Goal: Task Accomplishment & Management: Manage account settings

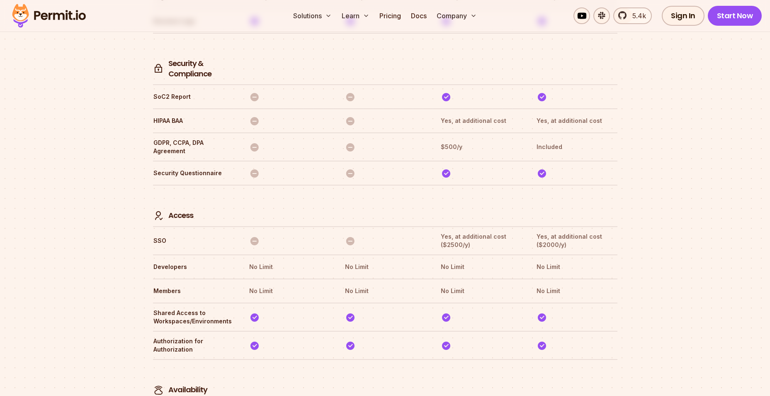
scroll to position [2303, 0]
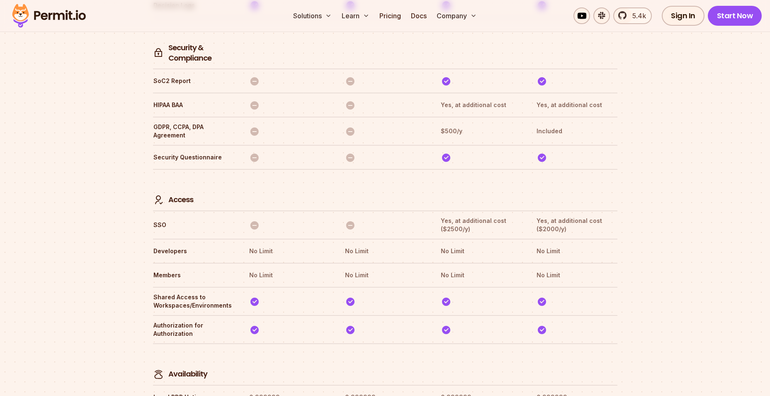
drag, startPoint x: 158, startPoint y: 192, endPoint x: 368, endPoint y: 163, distance: 212.6
click at [158, 216] on th "SSO" at bounding box center [193, 224] width 81 height 17
drag, startPoint x: 571, startPoint y: 193, endPoint x: 531, endPoint y: 182, distance: 41.5
click at [531, 210] on tr "SSO Yes, at additional cost ($2500/y) Yes, at additional cost ($2000/y)" at bounding box center [385, 224] width 465 height 28
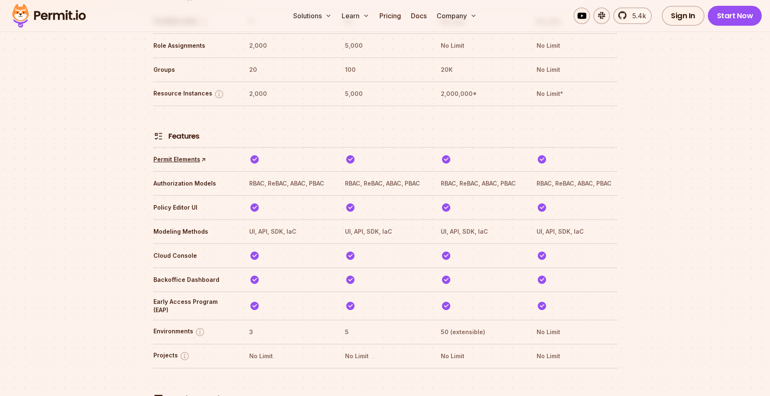
scroll to position [1141, 0]
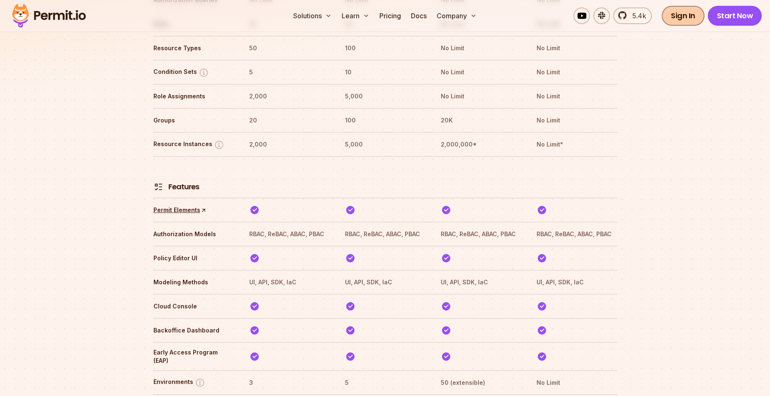
click at [686, 17] on link "Sign In" at bounding box center [683, 16] width 43 height 20
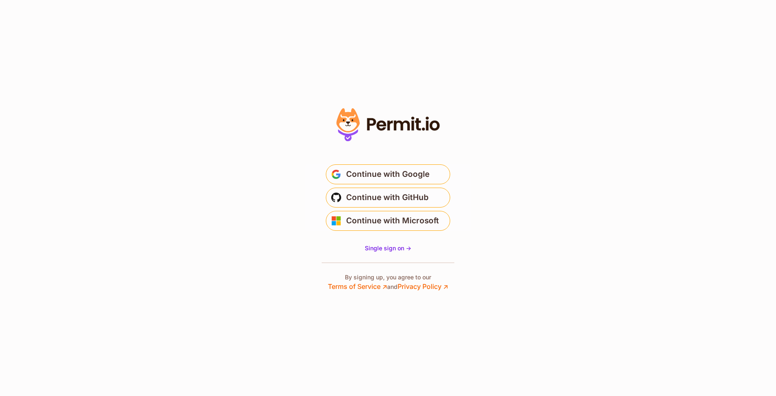
click at [232, 96] on section "* Or" at bounding box center [388, 198] width 776 height 396
click at [569, 151] on section "* Or" at bounding box center [388, 198] width 776 height 396
click at [109, 2] on section "* Or" at bounding box center [388, 198] width 776 height 396
click at [382, 173] on span "Continue with Google" at bounding box center [387, 174] width 83 height 13
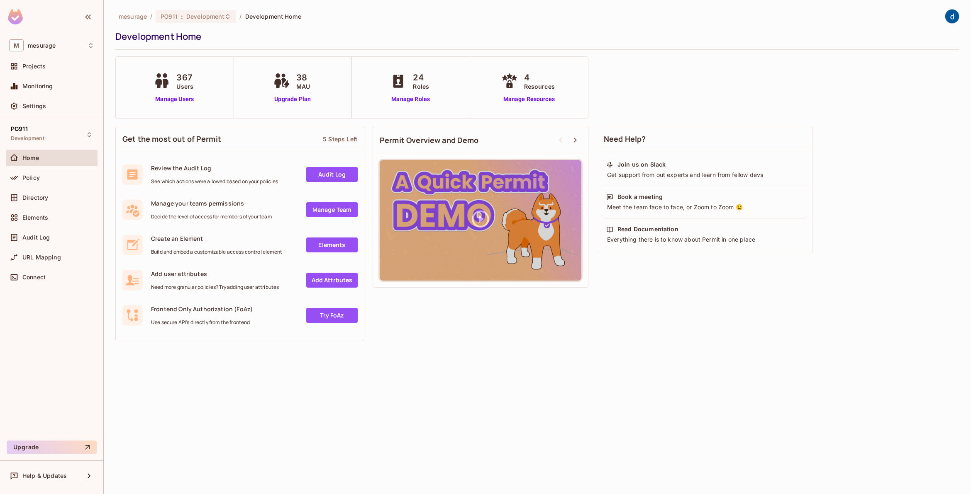
drag, startPoint x: 956, startPoint y: 0, endPoint x: 708, endPoint y: 40, distance: 251.2
click at [693, 34] on div "Development Home" at bounding box center [534, 36] width 839 height 12
click at [952, 17] on img at bounding box center [952, 17] width 14 height 14
click at [906, 92] on span "Log out" at bounding box center [904, 90] width 20 height 8
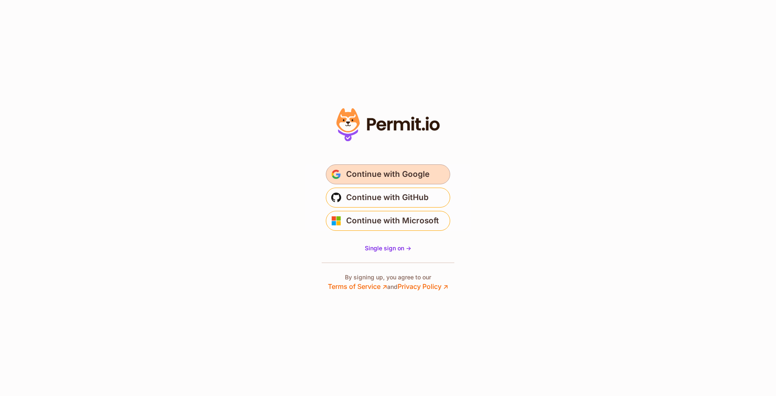
click at [388, 176] on span "Continue with Google" at bounding box center [387, 174] width 83 height 13
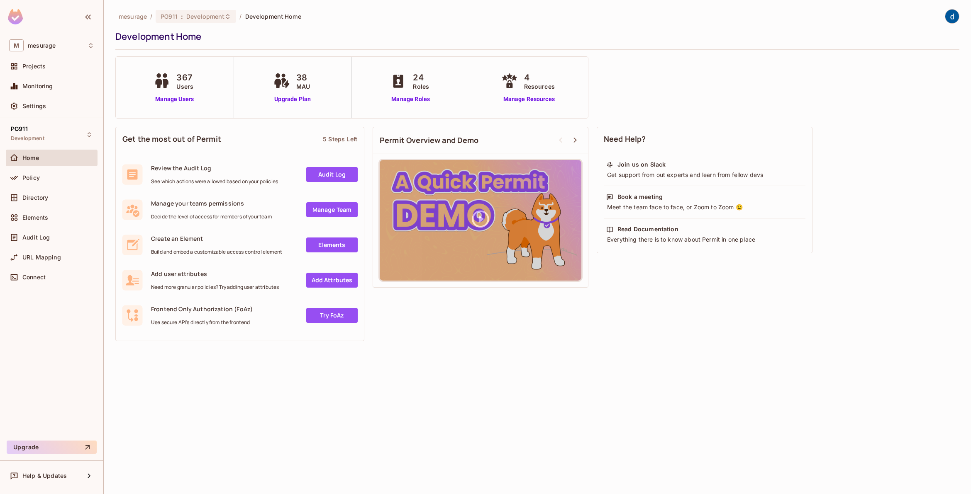
click at [947, 19] on img at bounding box center [952, 17] width 14 height 14
click at [910, 92] on span "Log out" at bounding box center [904, 90] width 20 height 8
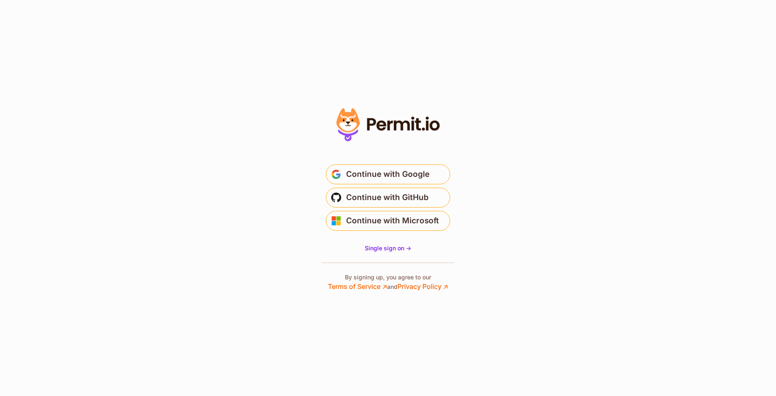
click at [394, 175] on span "Continue with Google" at bounding box center [387, 174] width 83 height 13
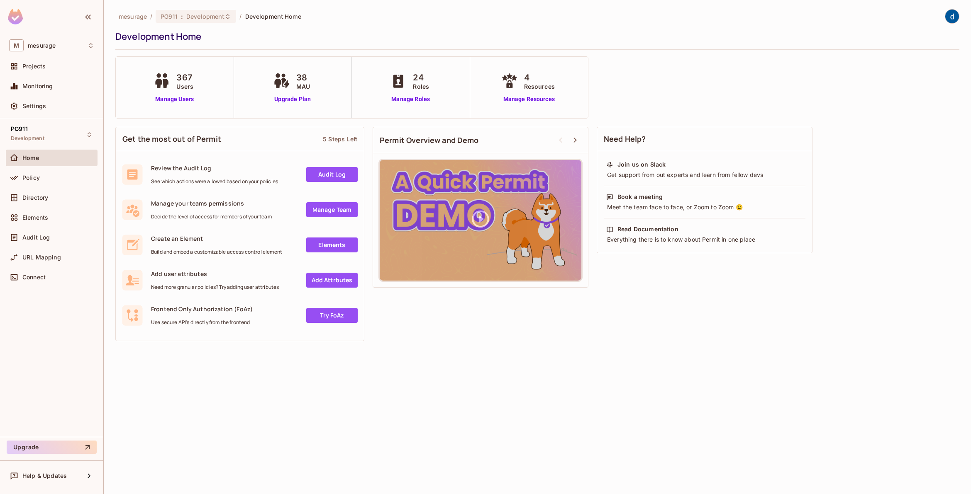
click at [947, 20] on img at bounding box center [952, 17] width 14 height 14
click at [915, 91] on span "Log out" at bounding box center [904, 90] width 20 height 8
click at [949, 17] on img at bounding box center [952, 17] width 14 height 14
